Goal: Information Seeking & Learning: Learn about a topic

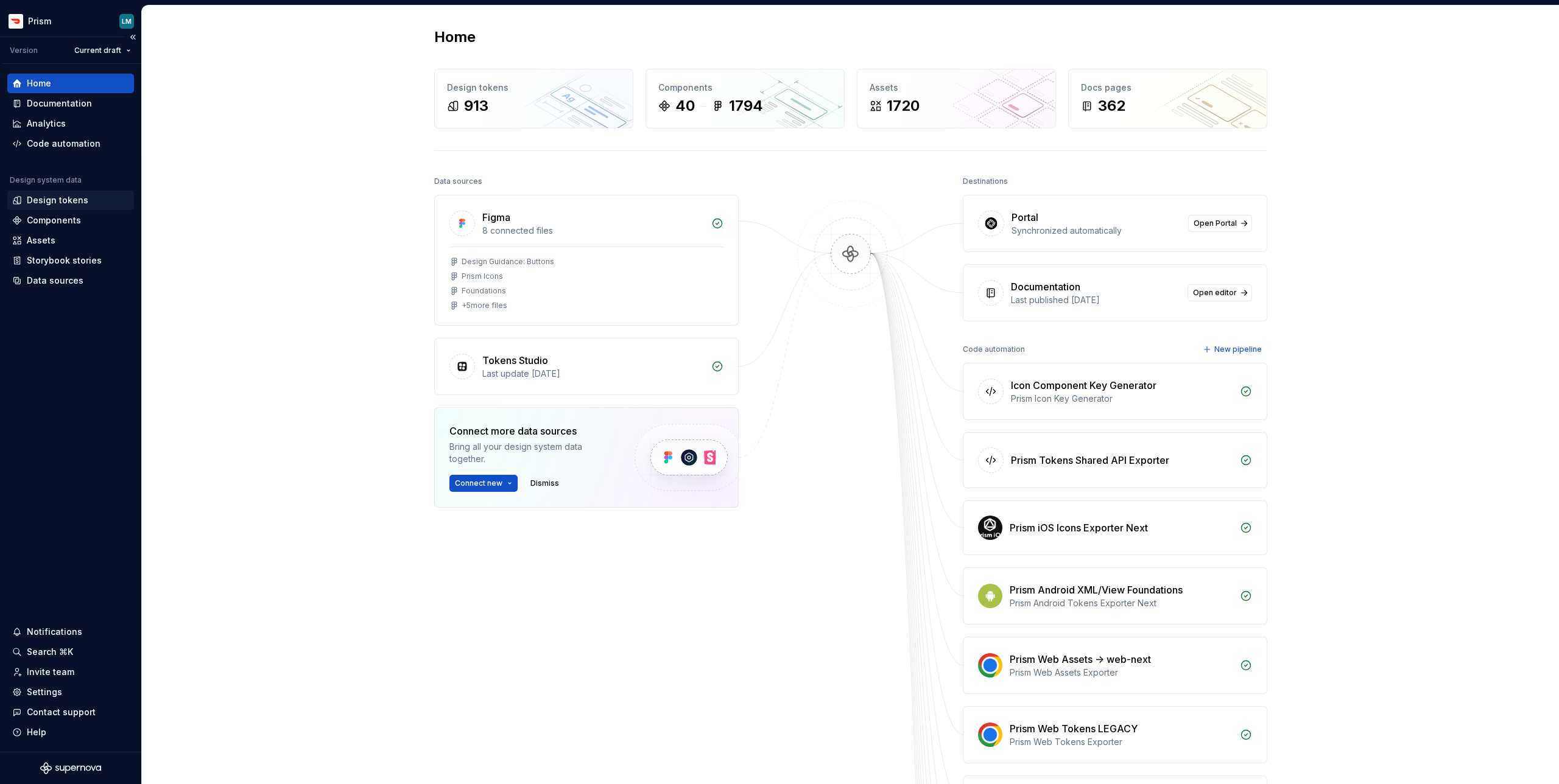
click at [69, 200] on div "Design tokens" at bounding box center [58, 200] width 62 height 12
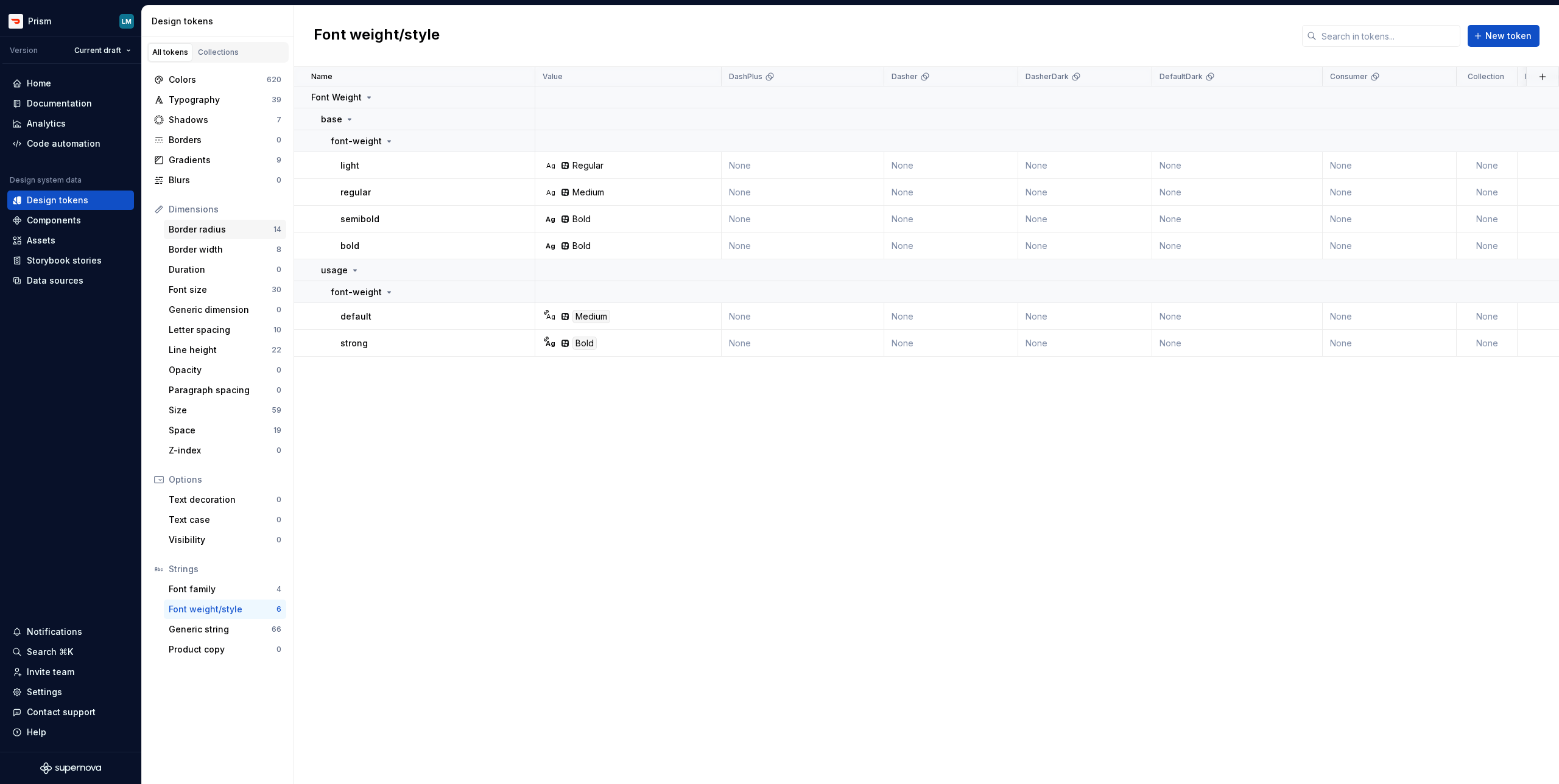
click at [212, 233] on div "Border radius" at bounding box center [221, 229] width 105 height 12
